Goal: Participate in discussion: Engage in conversation with other users on a specific topic

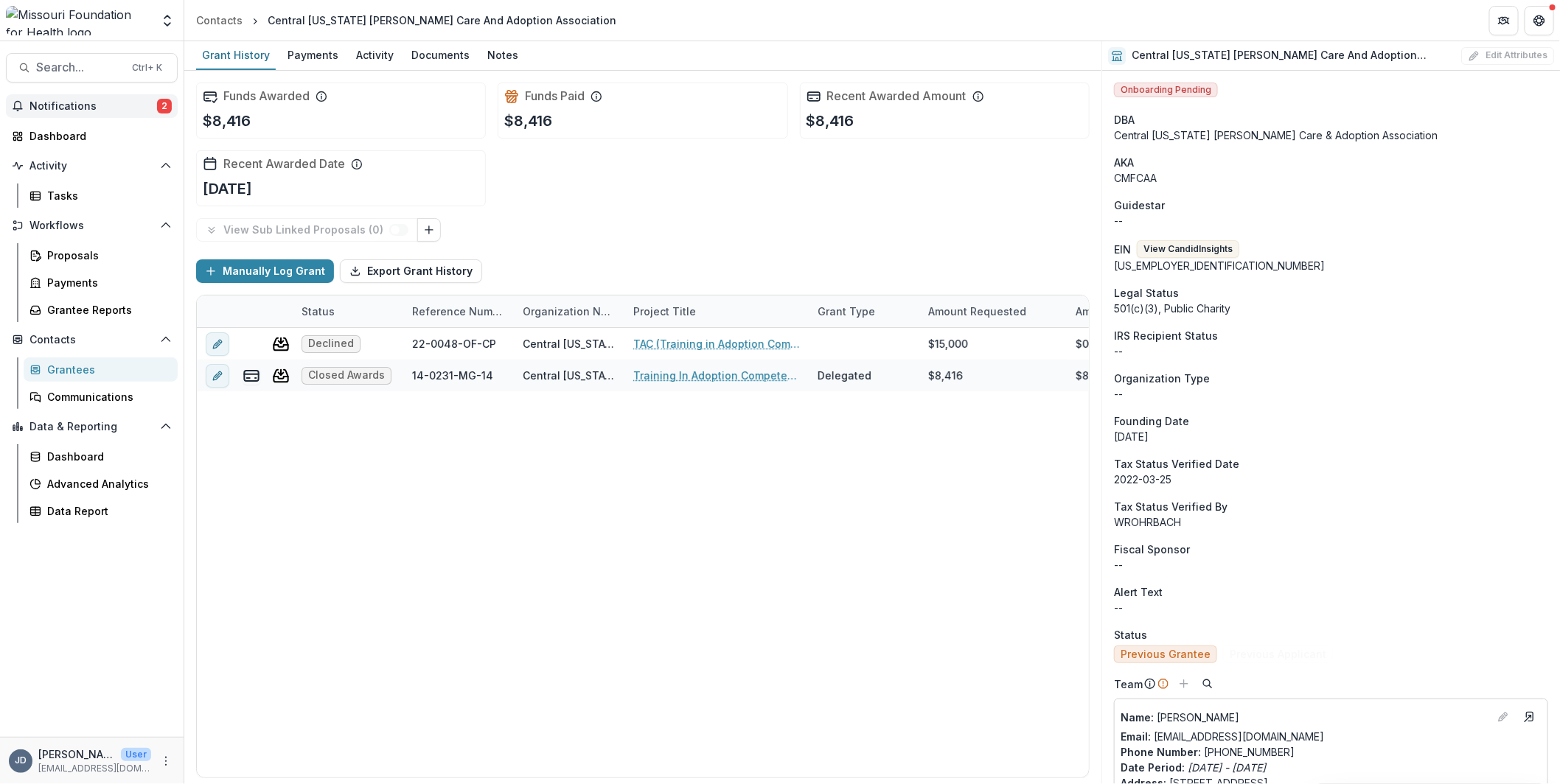
click at [63, 104] on span "Notifications" at bounding box center [93, 107] width 128 height 12
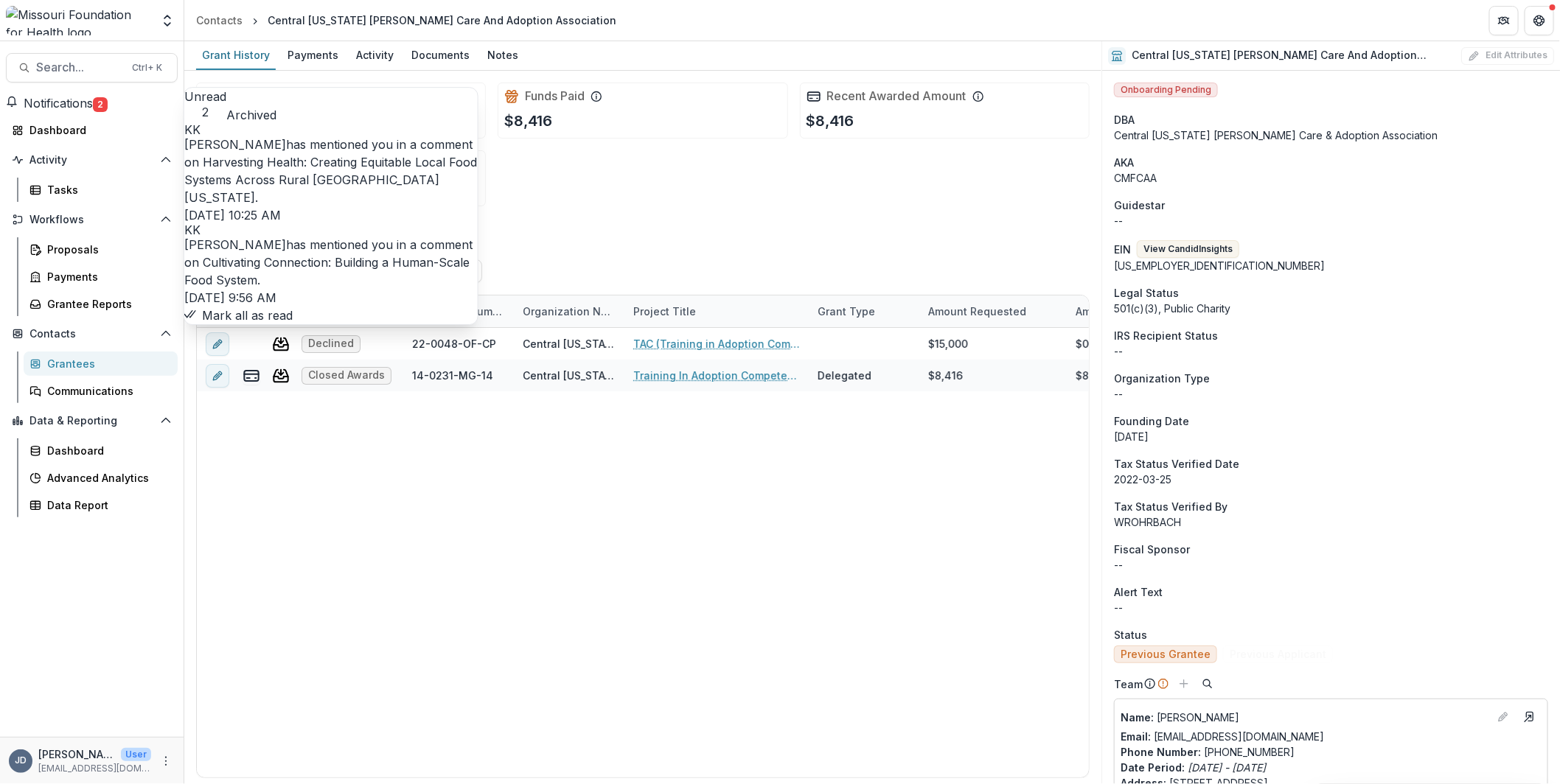
click at [389, 164] on link "Harvesting Health: Creating Equitable Local Food Systems Across Rural [GEOGRAPH…" at bounding box center [330, 179] width 292 height 50
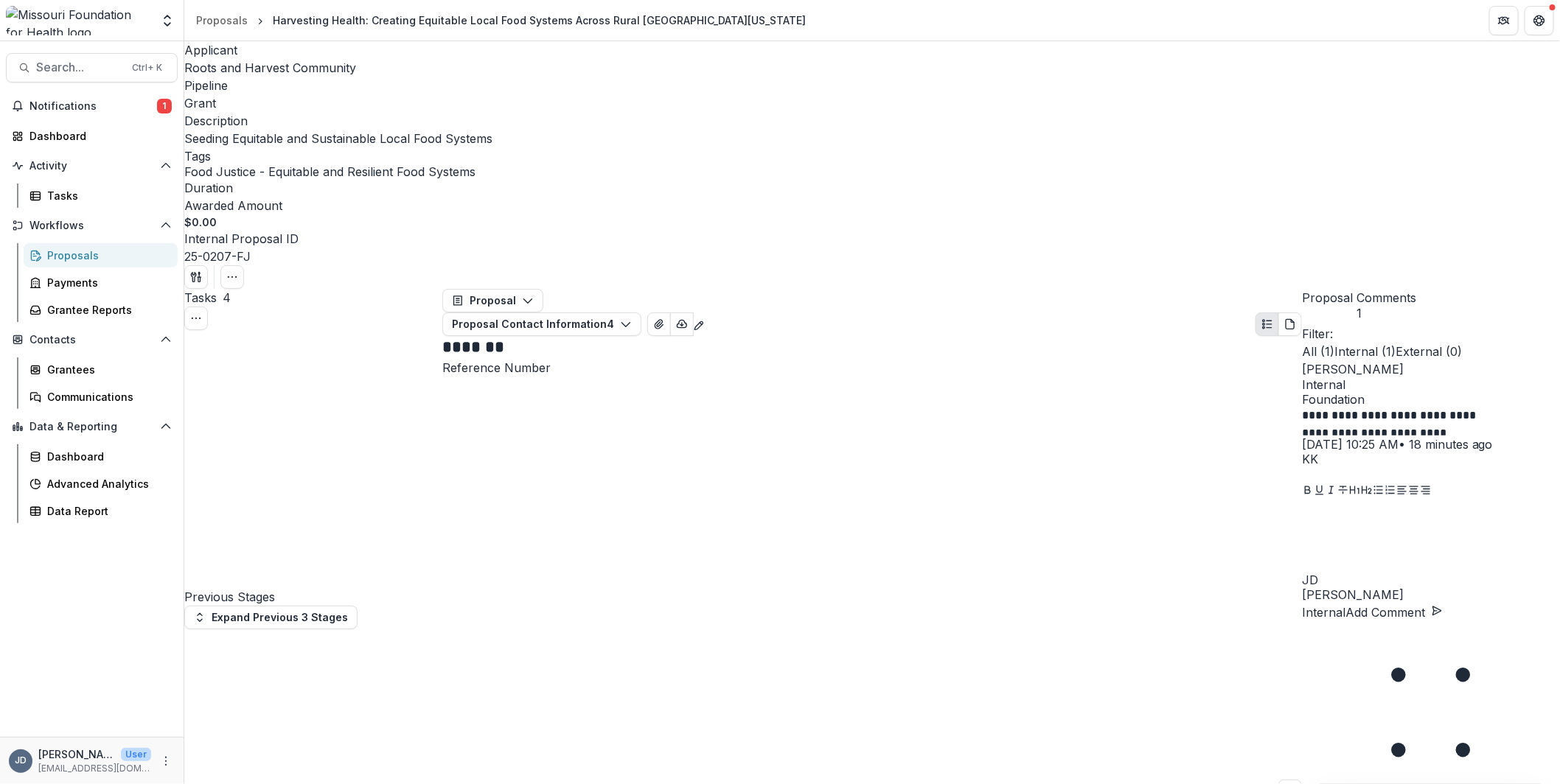
click at [1382, 407] on p "**********" at bounding box center [1396, 421] width 189 height 29
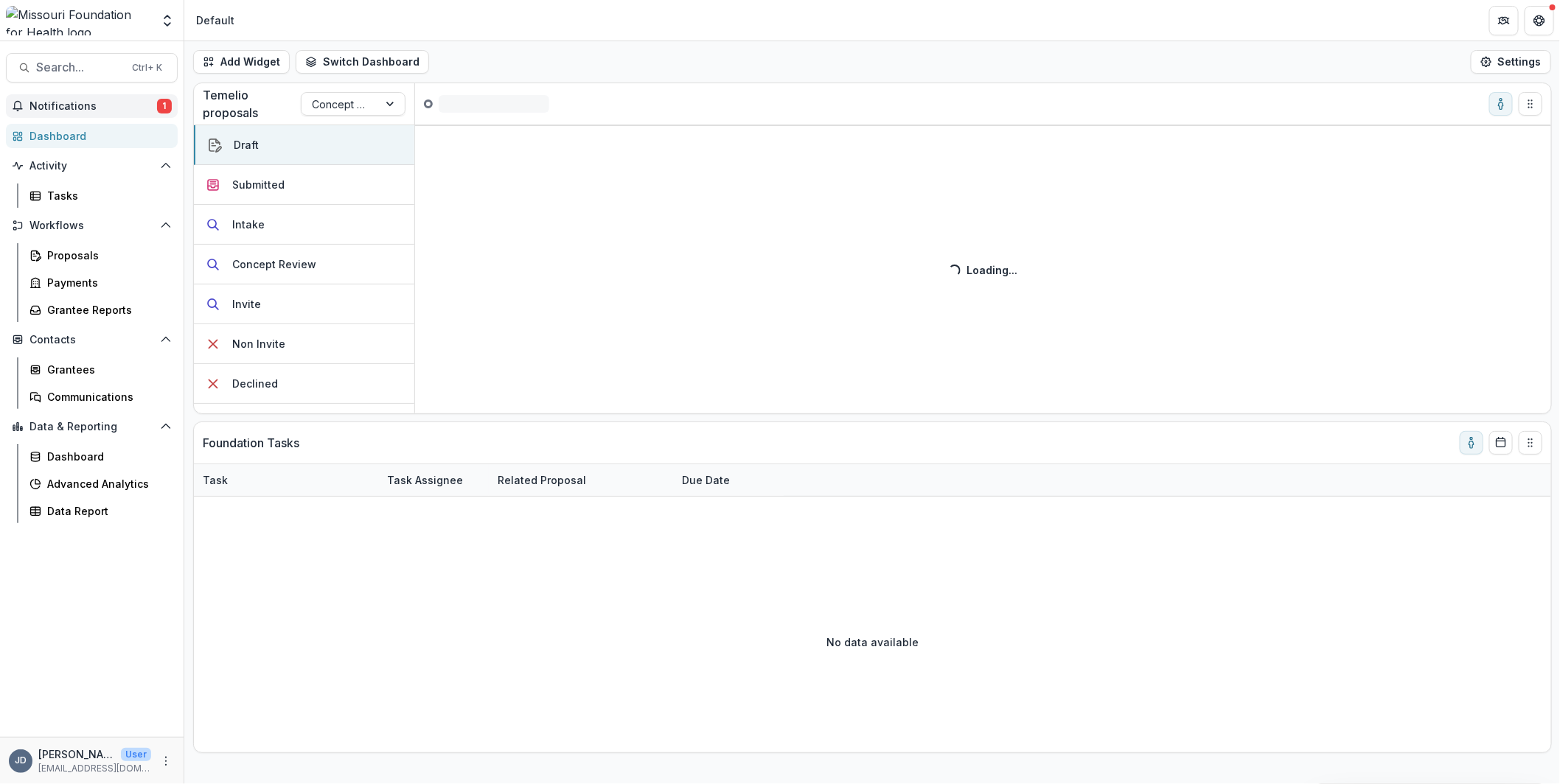
click at [53, 105] on span "Notifications" at bounding box center [93, 107] width 128 height 12
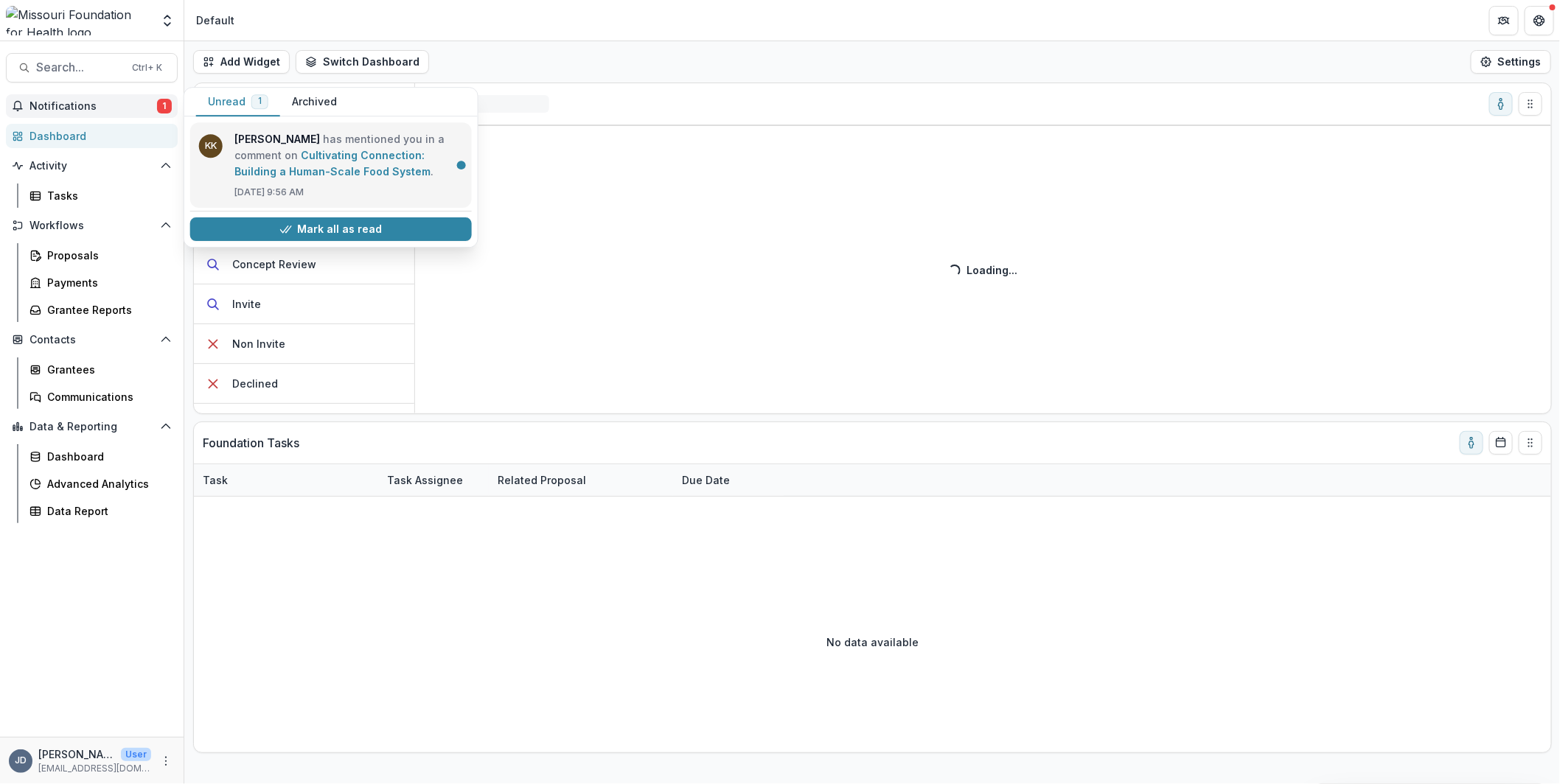
click at [350, 162] on link "Cultivating Connection: Building a Human-Scale Food System" at bounding box center [333, 163] width 196 height 29
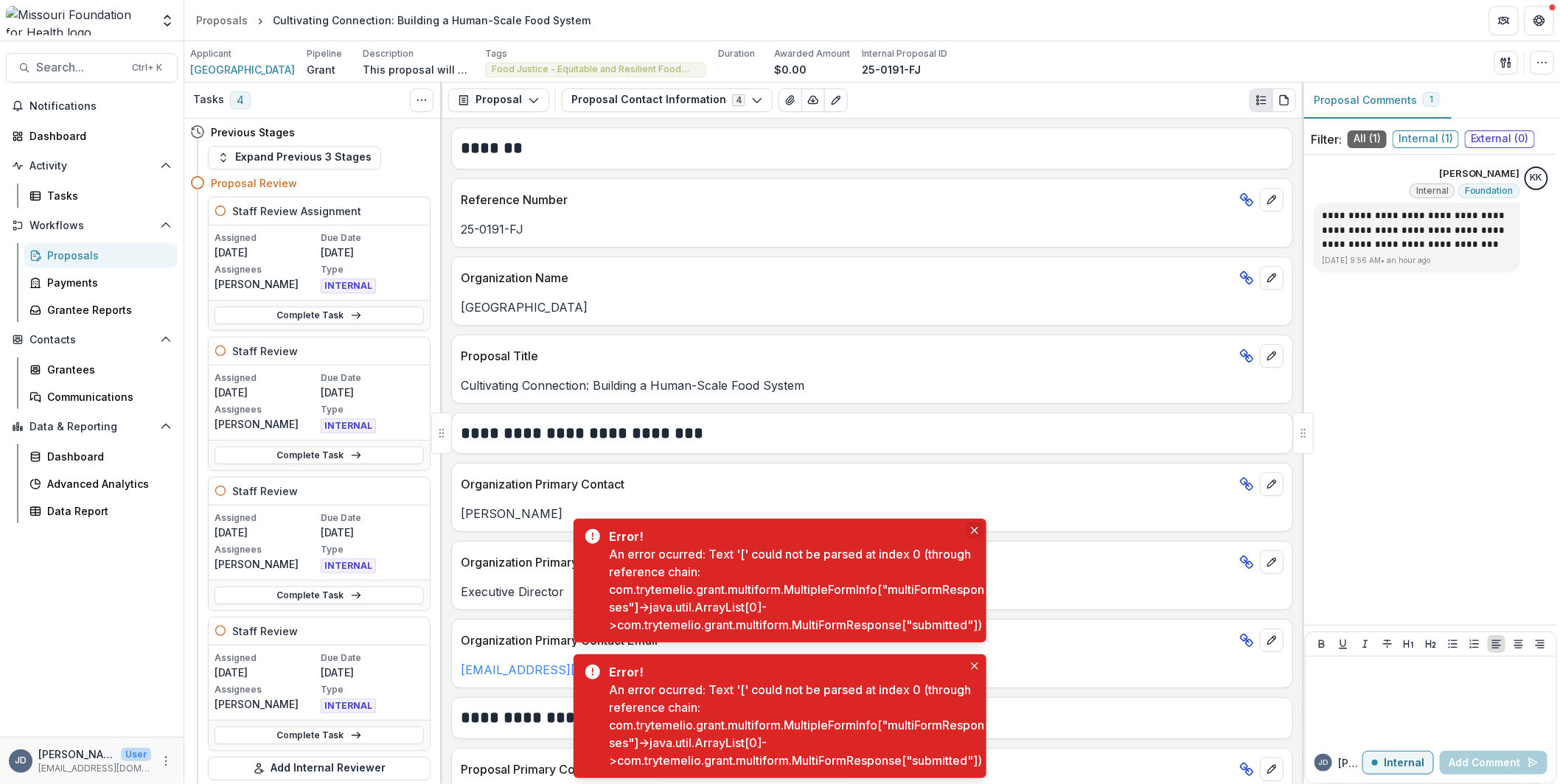
click at [975, 527] on icon "Close" at bounding box center [975, 530] width 8 height 8
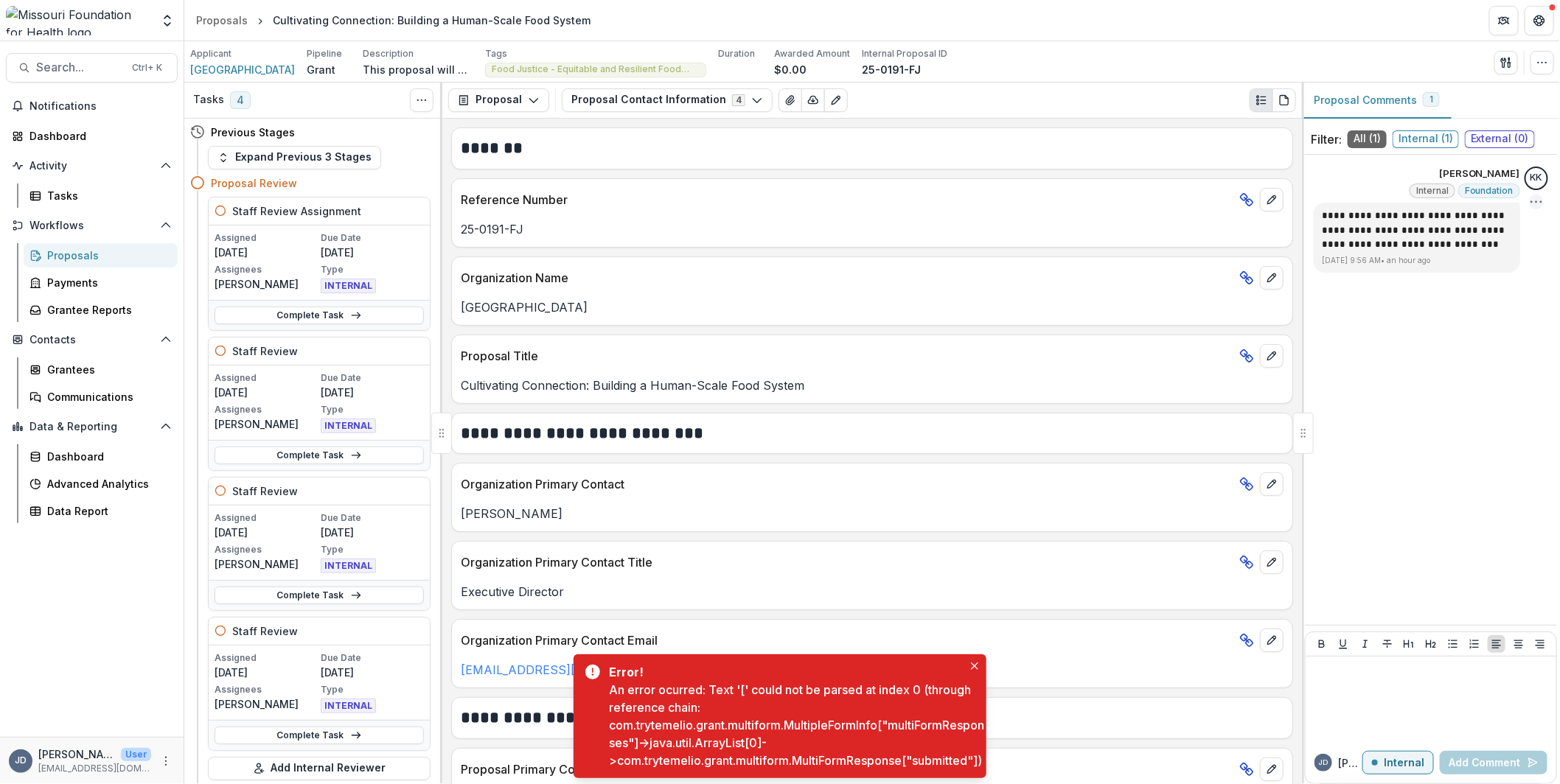
click at [1536, 199] on icon "Options" at bounding box center [1536, 202] width 15 height 15
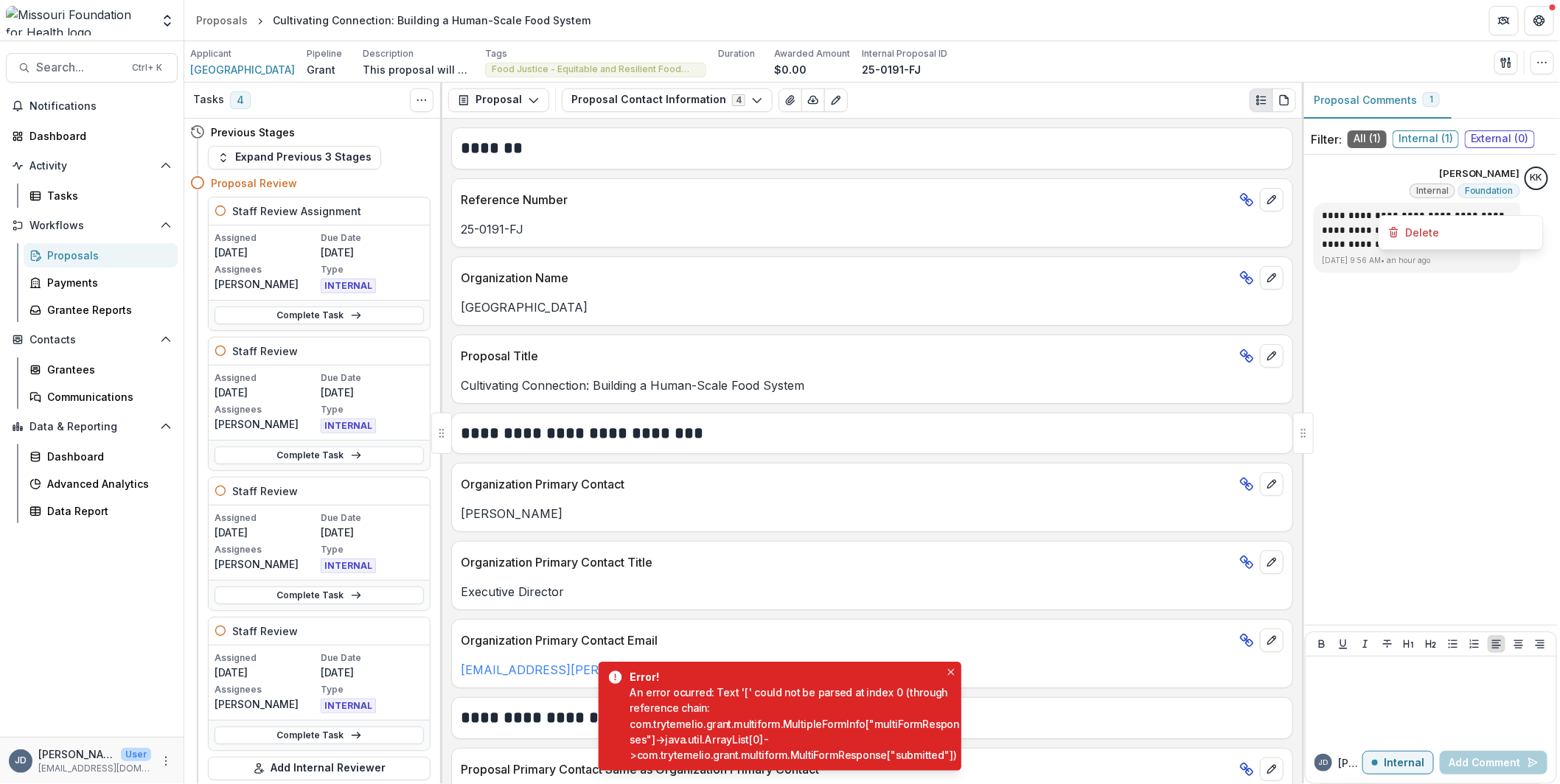
click at [1493, 322] on div "**********" at bounding box center [1431, 390] width 252 height 458
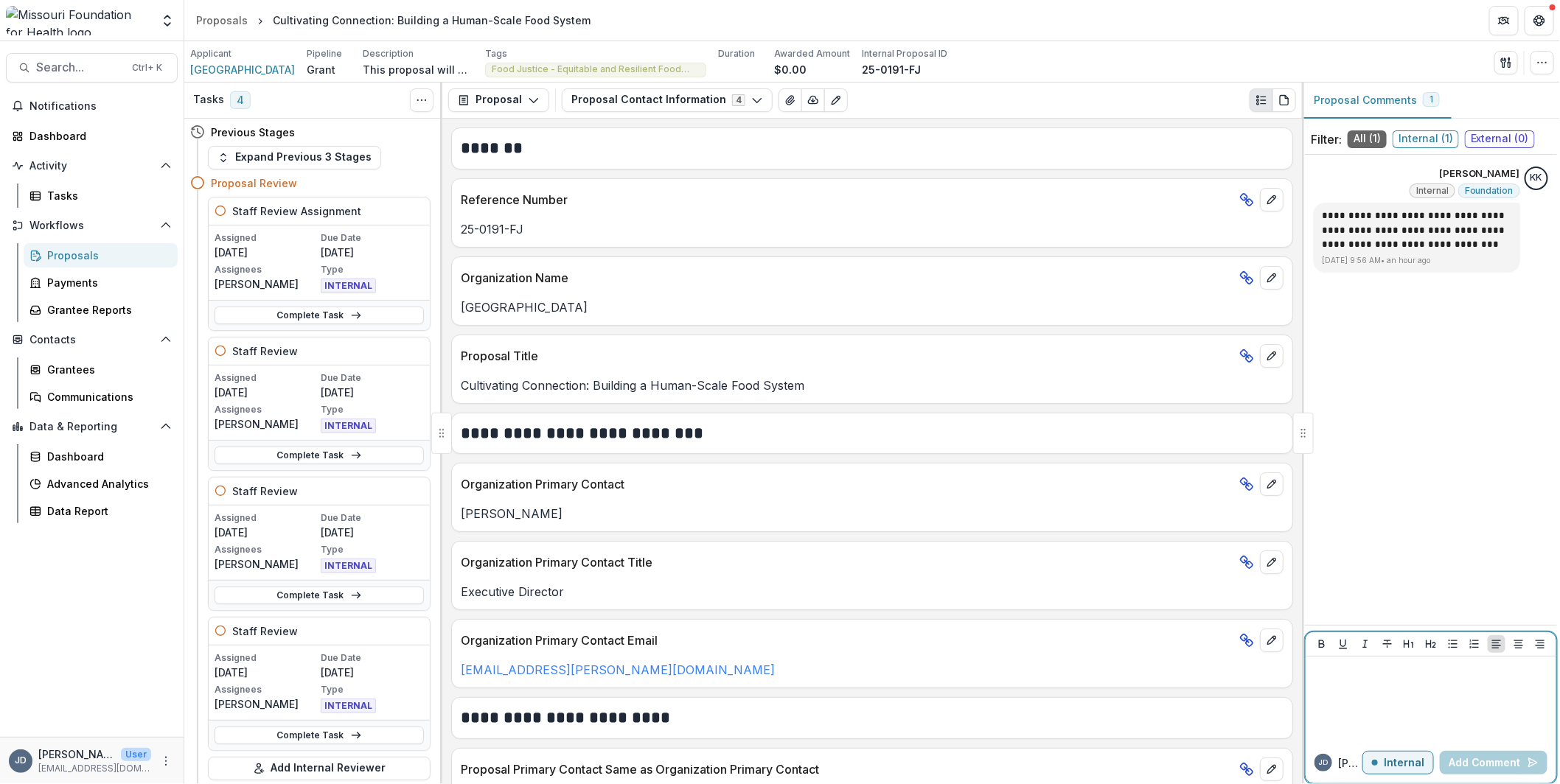
click at [1377, 653] on div at bounding box center [1431, 644] width 251 height 24
click at [1471, 761] on button "Add Comment" at bounding box center [1493, 762] width 108 height 23
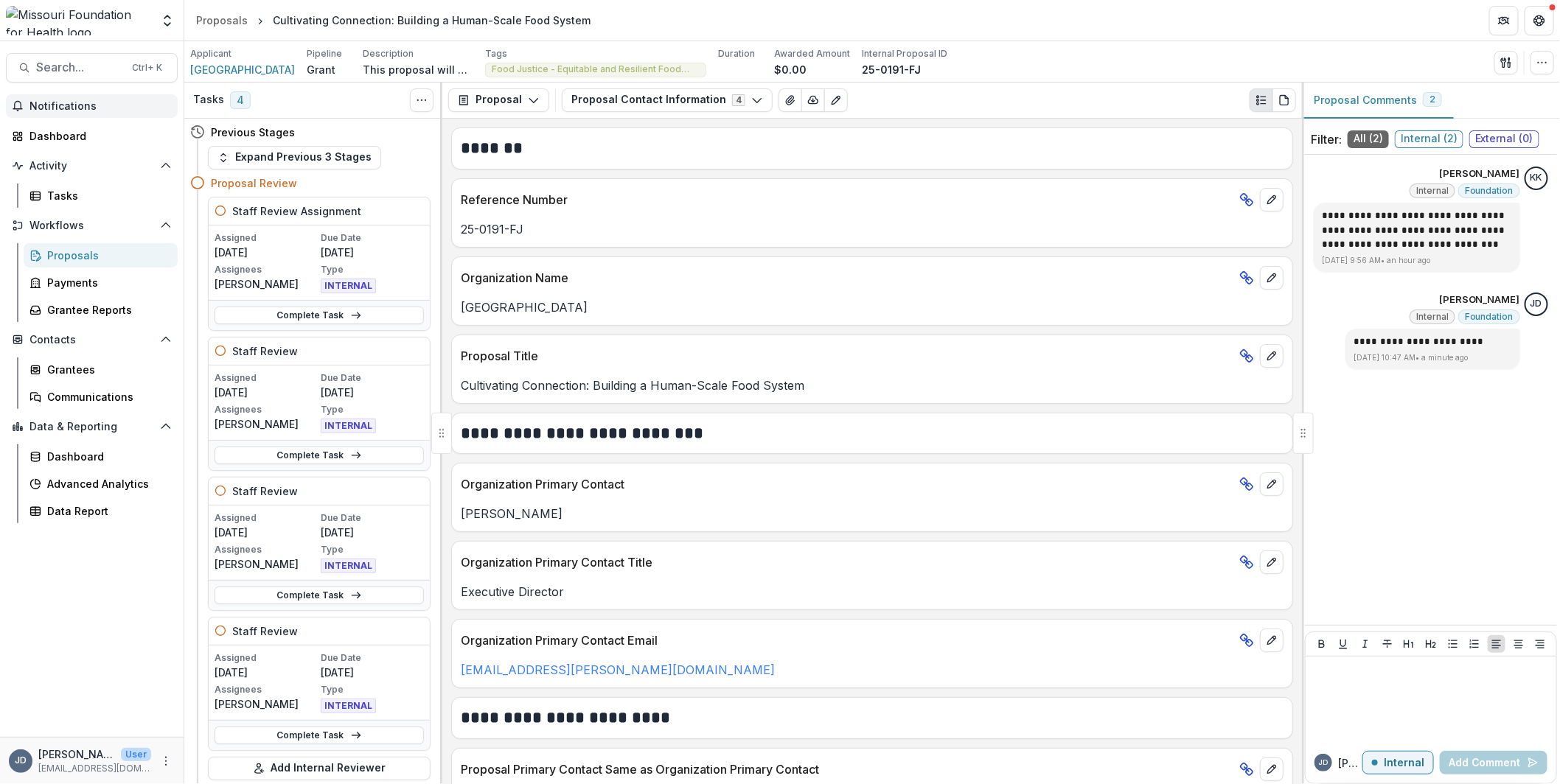
click at [64, 107] on span "Notifications" at bounding box center [101, 107] width 142 height 12
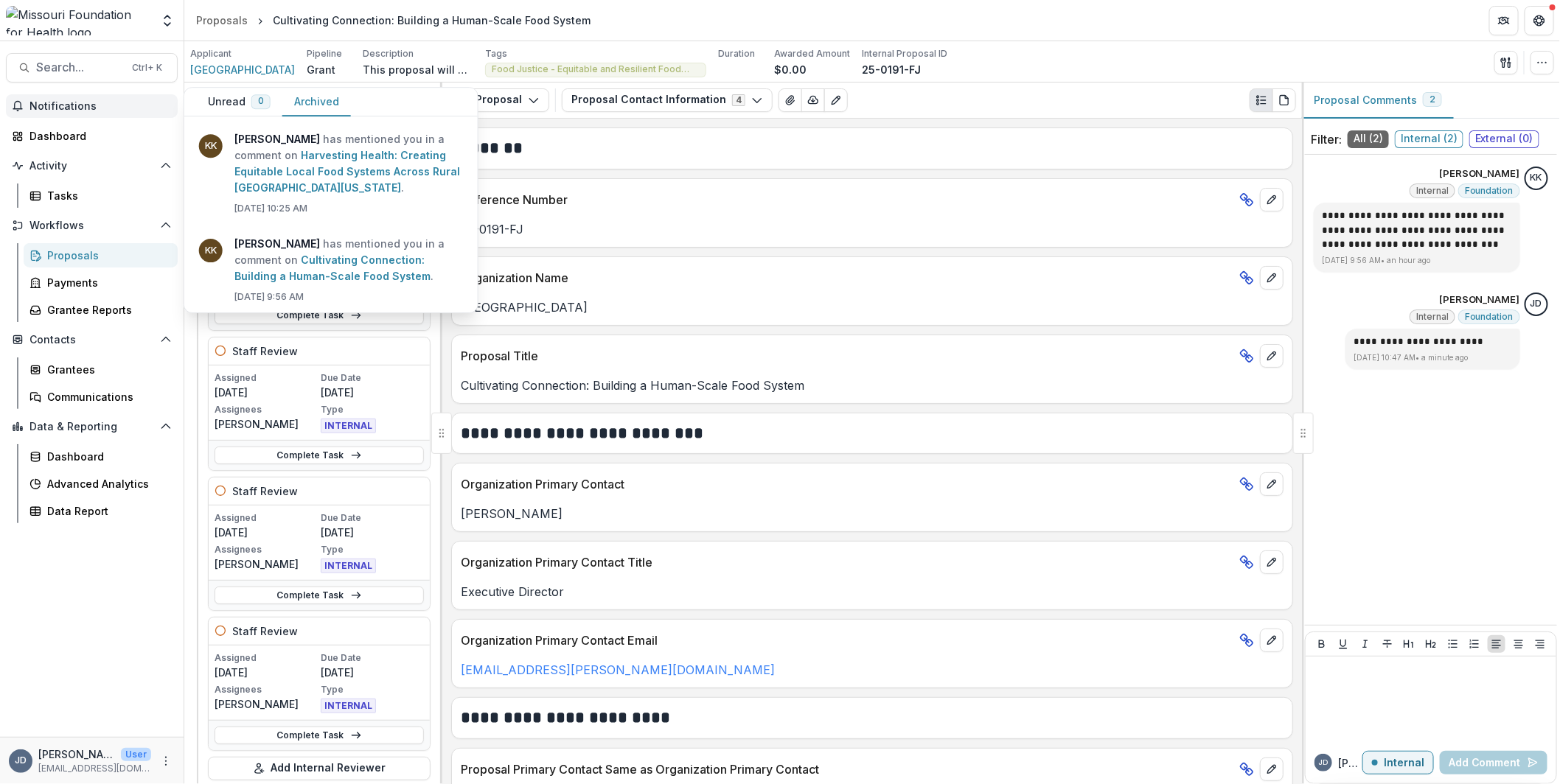
click at [319, 97] on button "Archived" at bounding box center [316, 101] width 69 height 29
click at [312, 149] on link "Harvesting Health: Creating Equitable Local Food Systems Across Rural [GEOGRAPH…" at bounding box center [347, 172] width 226 height 45
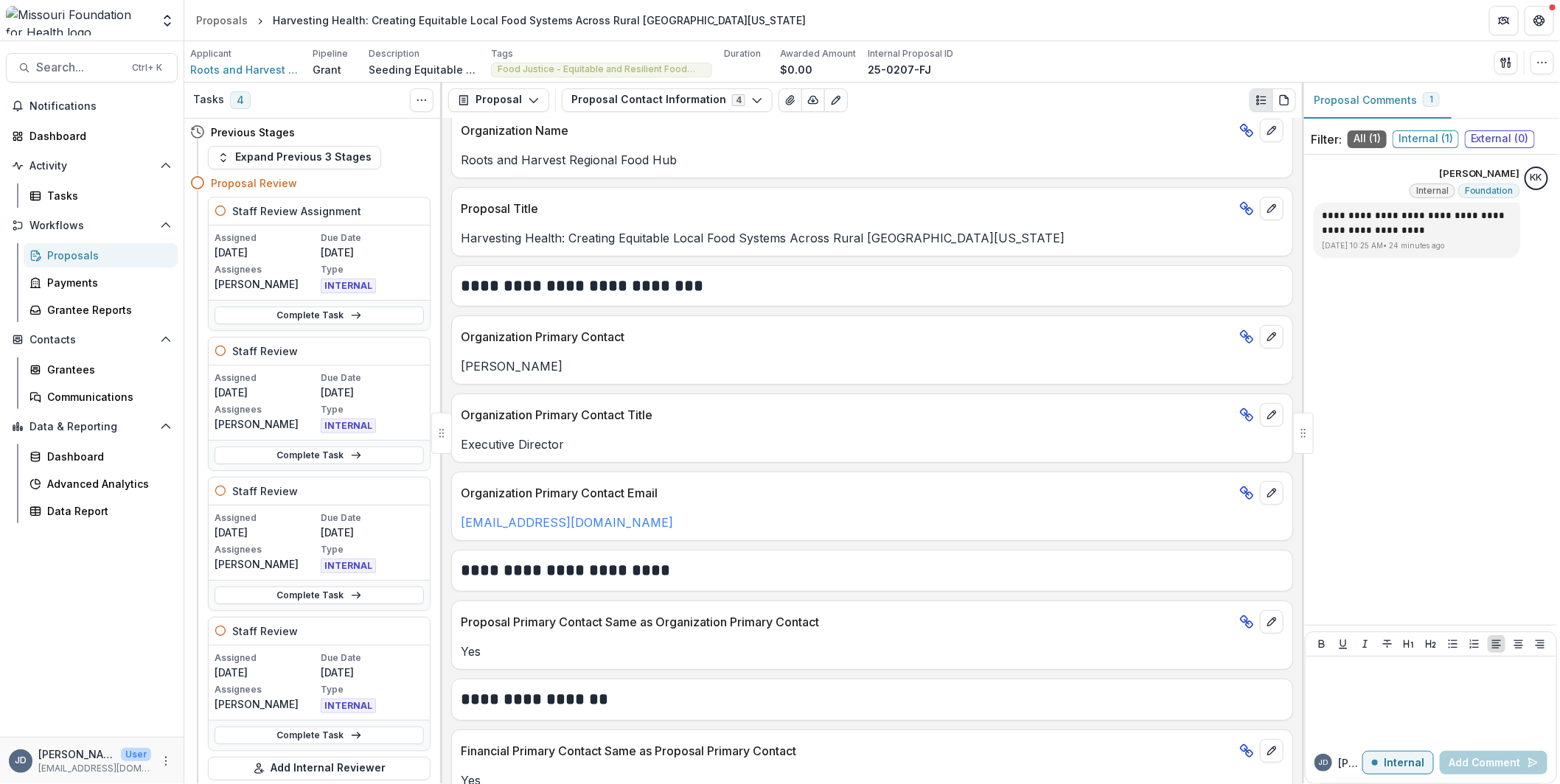
scroll to position [73, 0]
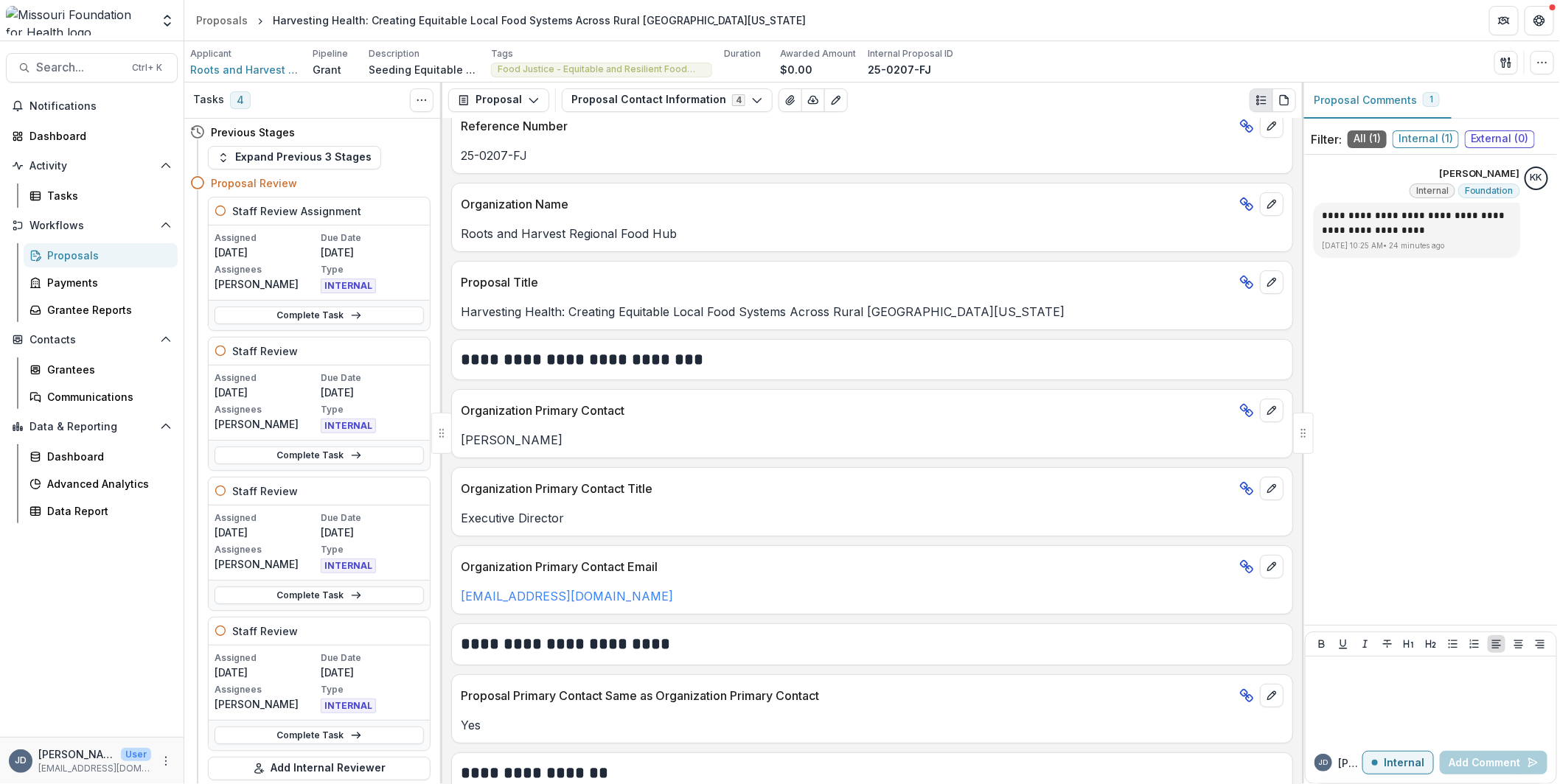
click at [582, 235] on p "Roots and Harvest Regional Food Hub" at bounding box center [872, 233] width 823 height 18
copy p "Roots and Harvest Regional Food Hub"
click at [1446, 693] on div at bounding box center [1430, 699] width 239 height 73
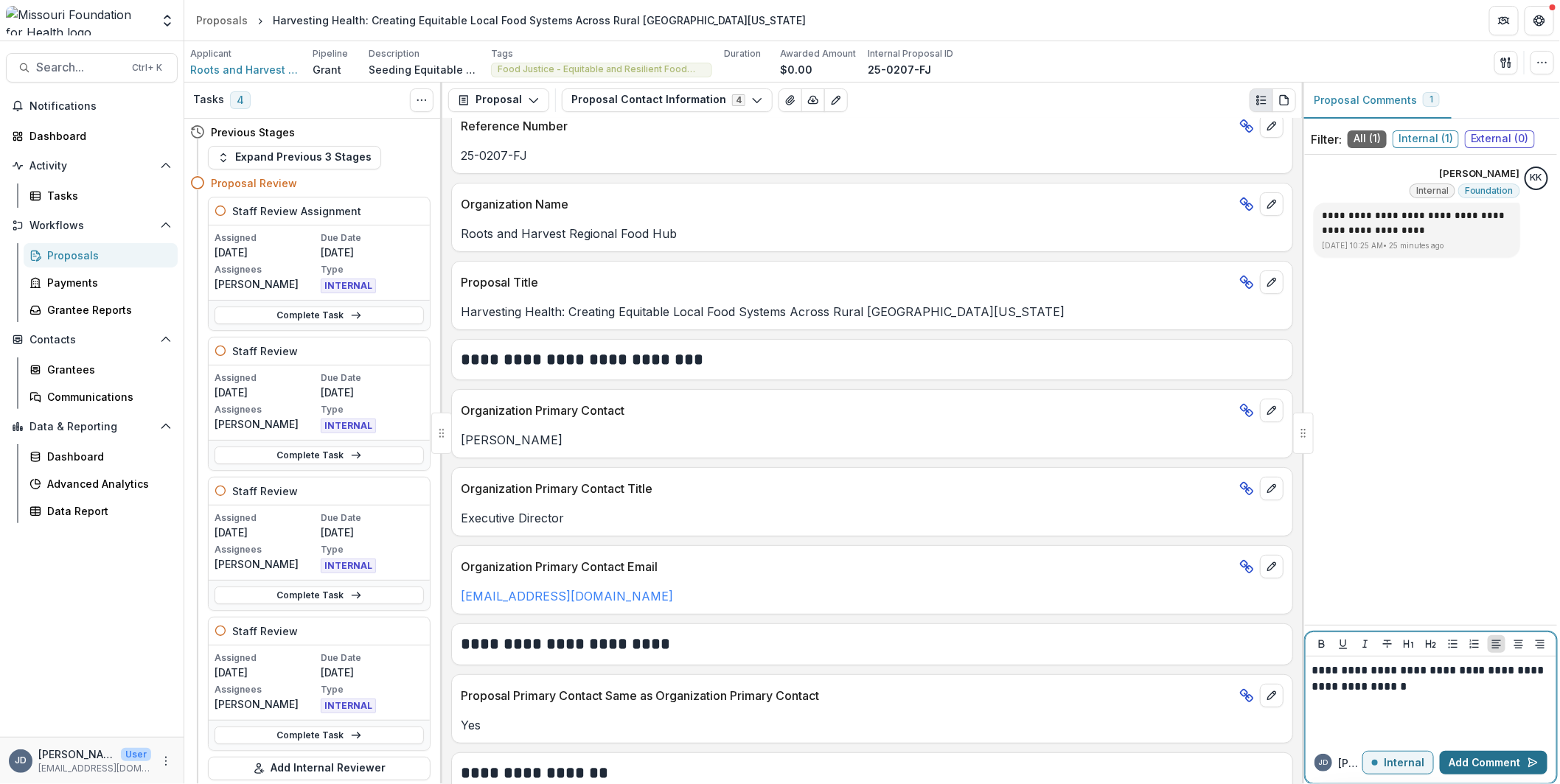
click at [1491, 765] on button "Add Comment" at bounding box center [1493, 762] width 108 height 23
